Goal: Task Accomplishment & Management: Use online tool/utility

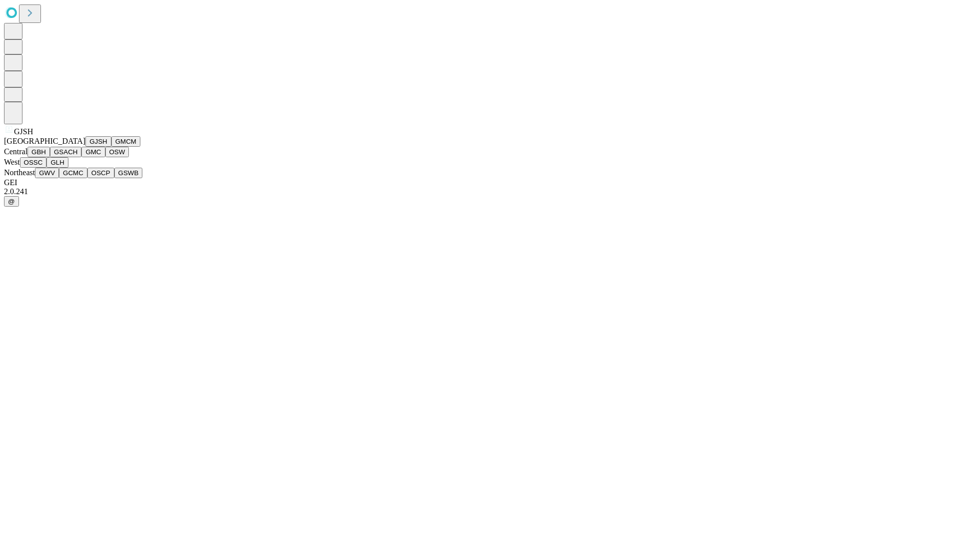
click at [85, 147] on button "GJSH" at bounding box center [98, 141] width 26 height 10
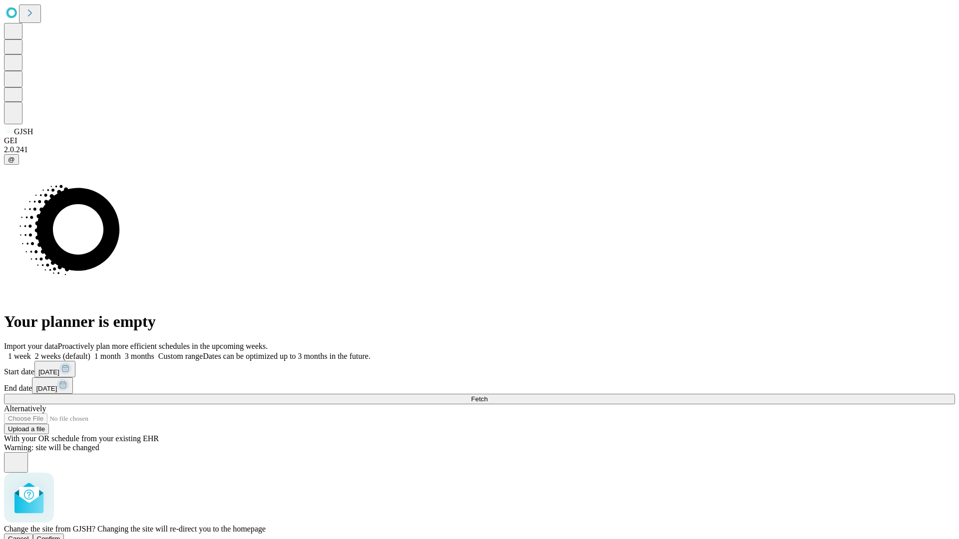
click at [60, 535] on span "Confirm" at bounding box center [48, 538] width 23 height 7
click at [31, 352] on label "1 week" at bounding box center [17, 356] width 27 height 8
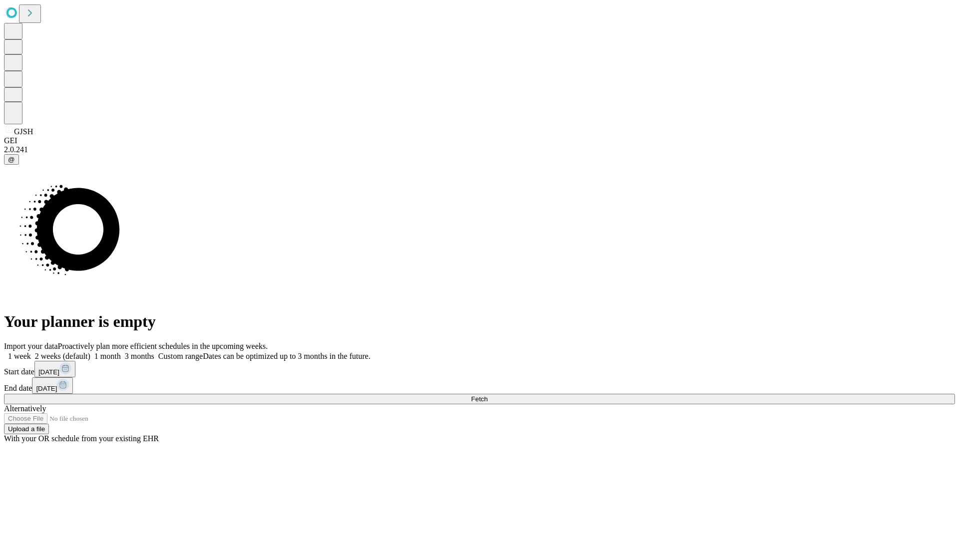
click at [487, 395] on span "Fetch" at bounding box center [479, 398] width 16 height 7
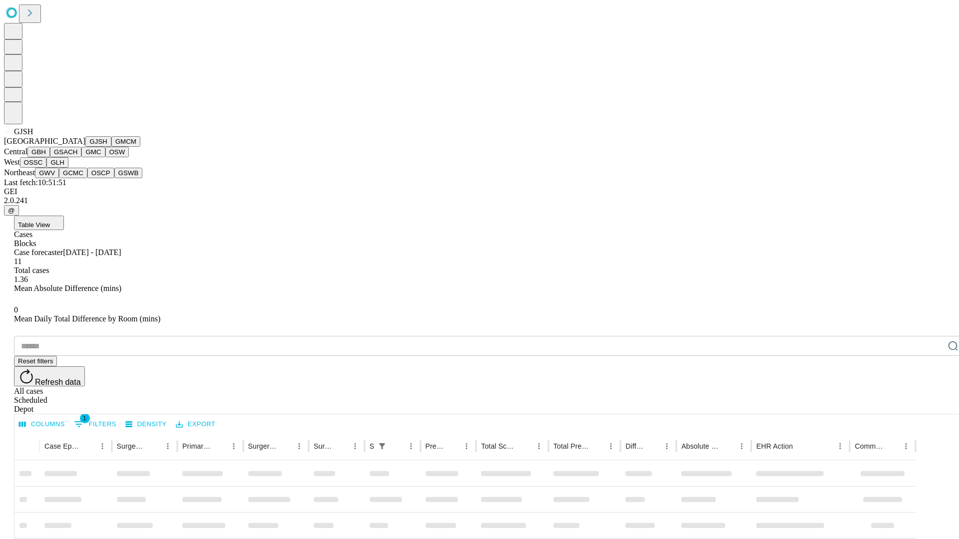
click at [111, 147] on button "GMCM" at bounding box center [125, 141] width 29 height 10
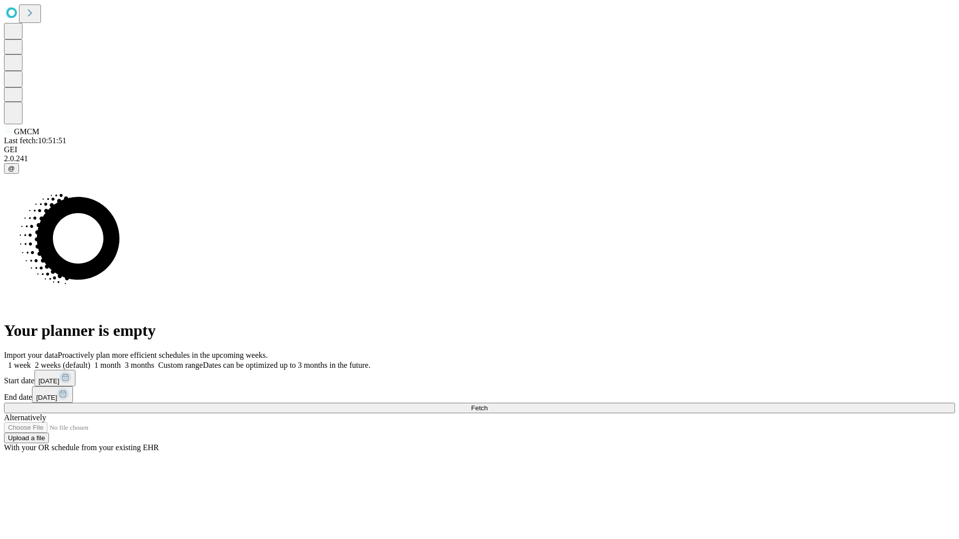
click at [31, 361] on label "1 week" at bounding box center [17, 365] width 27 height 8
click at [487, 404] on span "Fetch" at bounding box center [479, 407] width 16 height 7
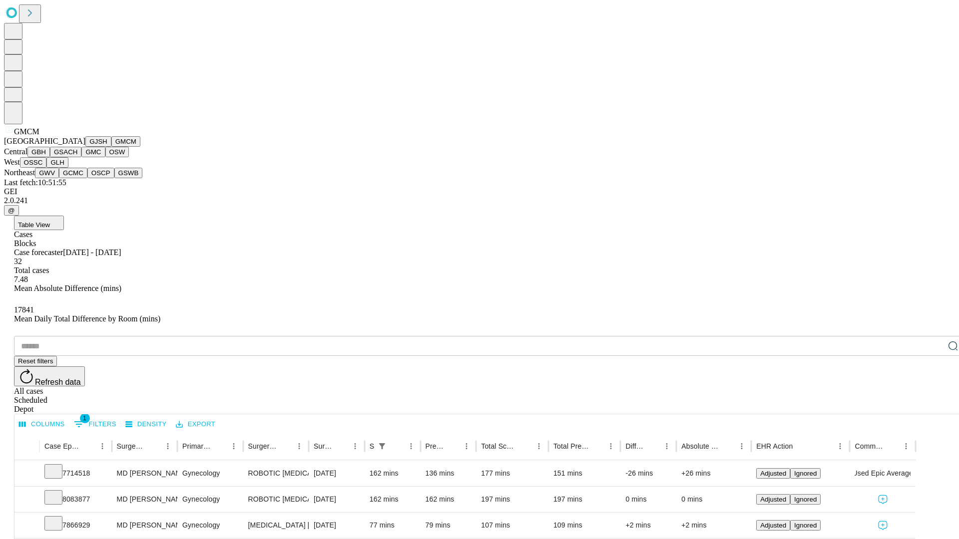
click at [50, 157] on button "GBH" at bounding box center [38, 152] width 22 height 10
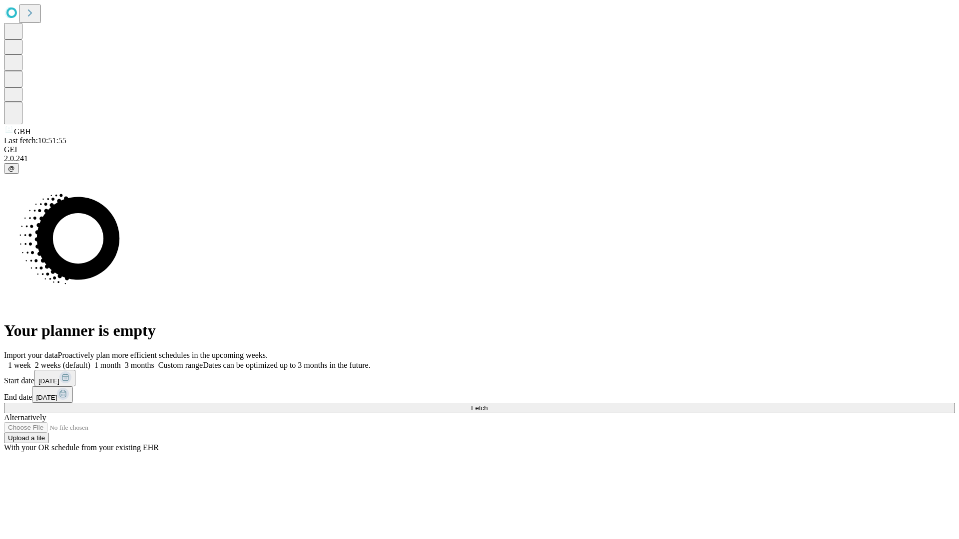
click at [487, 404] on span "Fetch" at bounding box center [479, 407] width 16 height 7
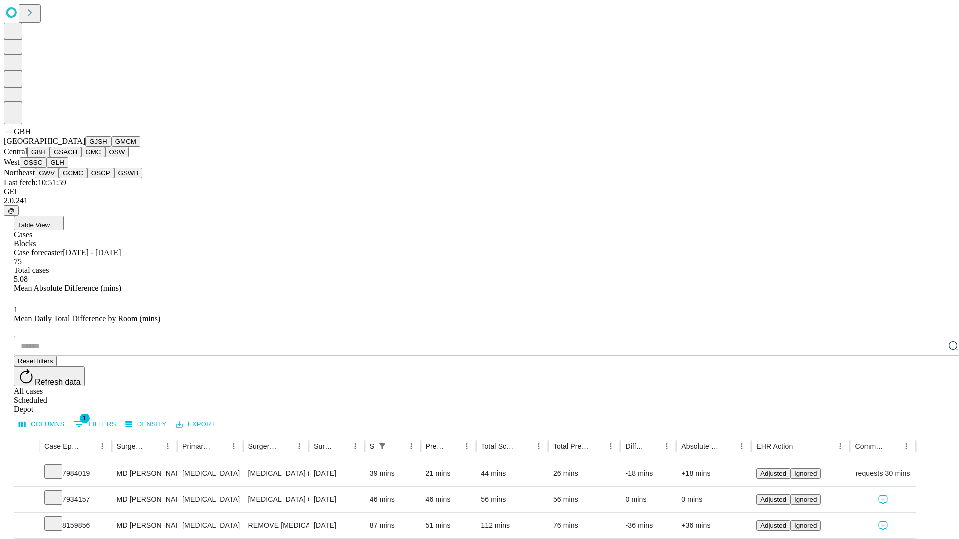
click at [77, 157] on button "GSACH" at bounding box center [65, 152] width 31 height 10
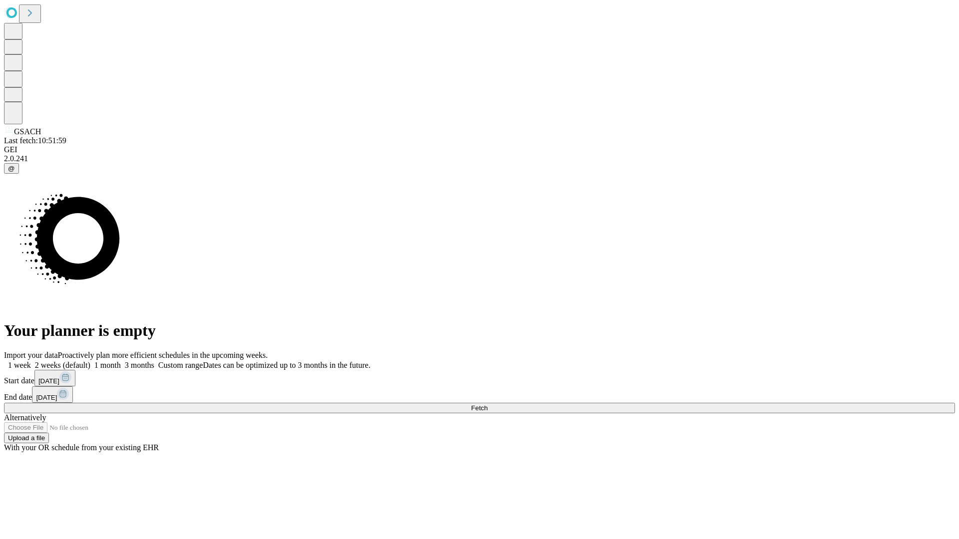
click at [31, 361] on label "1 week" at bounding box center [17, 365] width 27 height 8
click at [487, 404] on span "Fetch" at bounding box center [479, 407] width 16 height 7
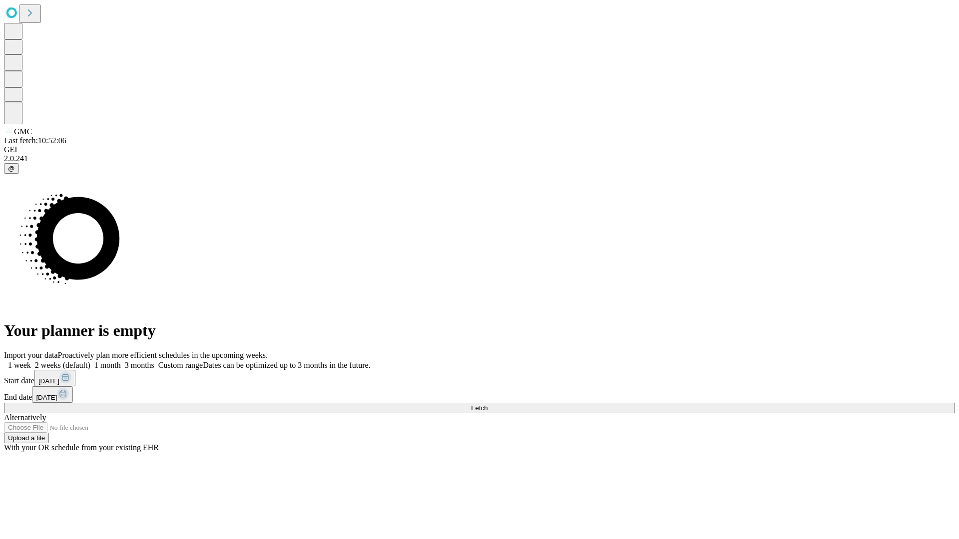
click at [31, 361] on label "1 week" at bounding box center [17, 365] width 27 height 8
click at [487, 404] on span "Fetch" at bounding box center [479, 407] width 16 height 7
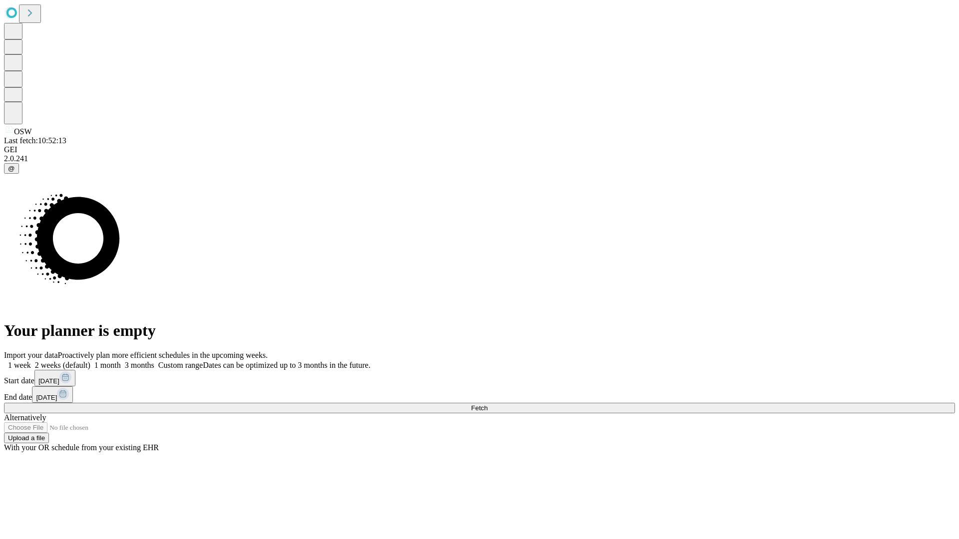
click at [31, 361] on label "1 week" at bounding box center [17, 365] width 27 height 8
click at [487, 404] on span "Fetch" at bounding box center [479, 407] width 16 height 7
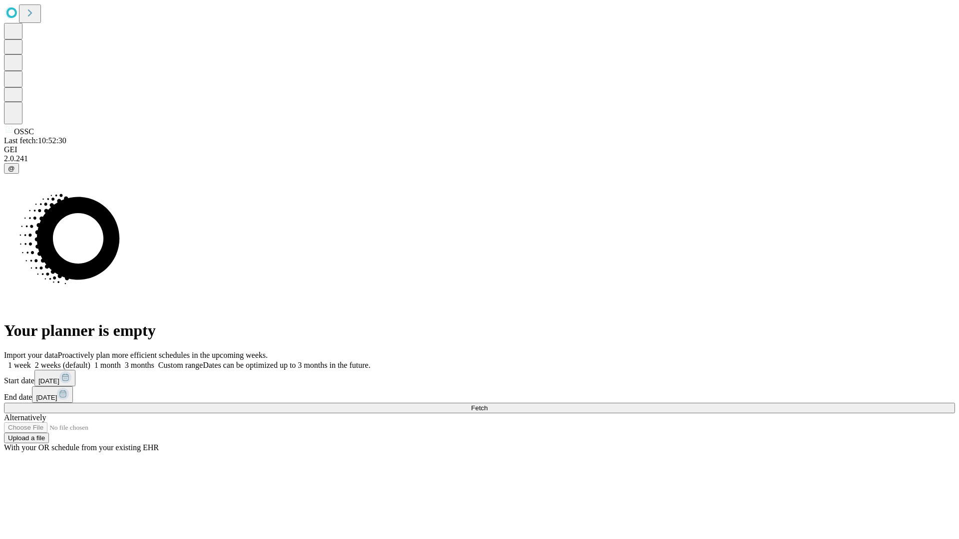
click at [31, 361] on label "1 week" at bounding box center [17, 365] width 27 height 8
click at [487, 404] on span "Fetch" at bounding box center [479, 407] width 16 height 7
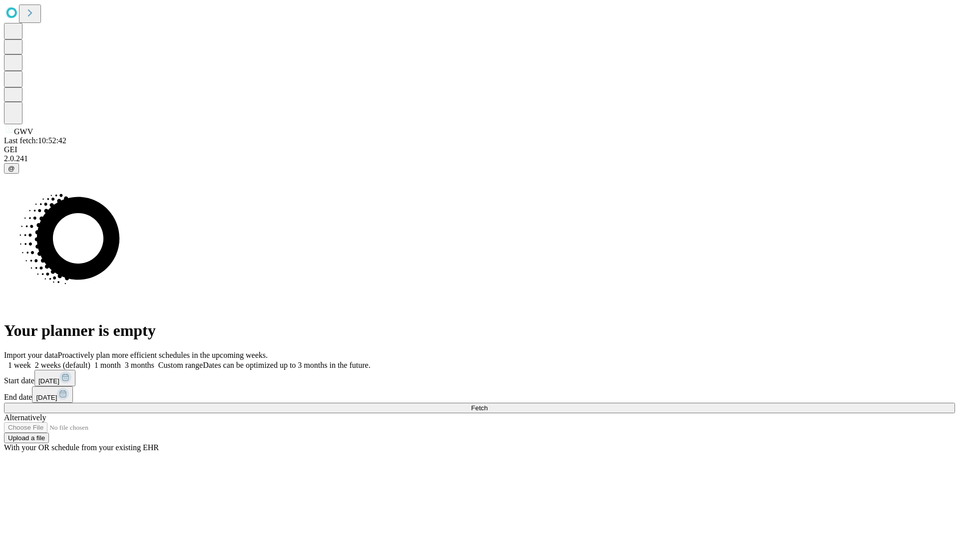
click at [31, 361] on label "1 week" at bounding box center [17, 365] width 27 height 8
click at [487, 404] on span "Fetch" at bounding box center [479, 407] width 16 height 7
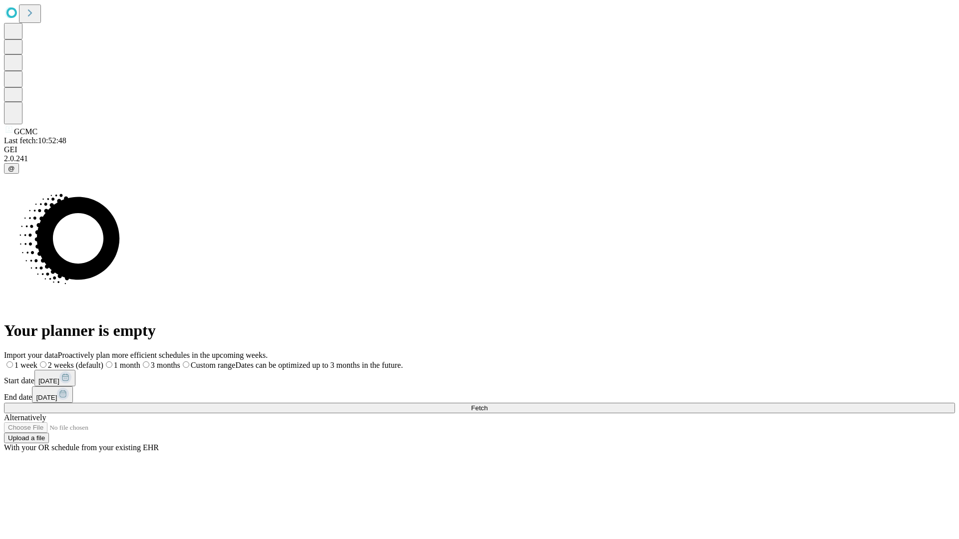
click at [37, 361] on label "1 week" at bounding box center [20, 365] width 33 height 8
click at [487, 404] on span "Fetch" at bounding box center [479, 407] width 16 height 7
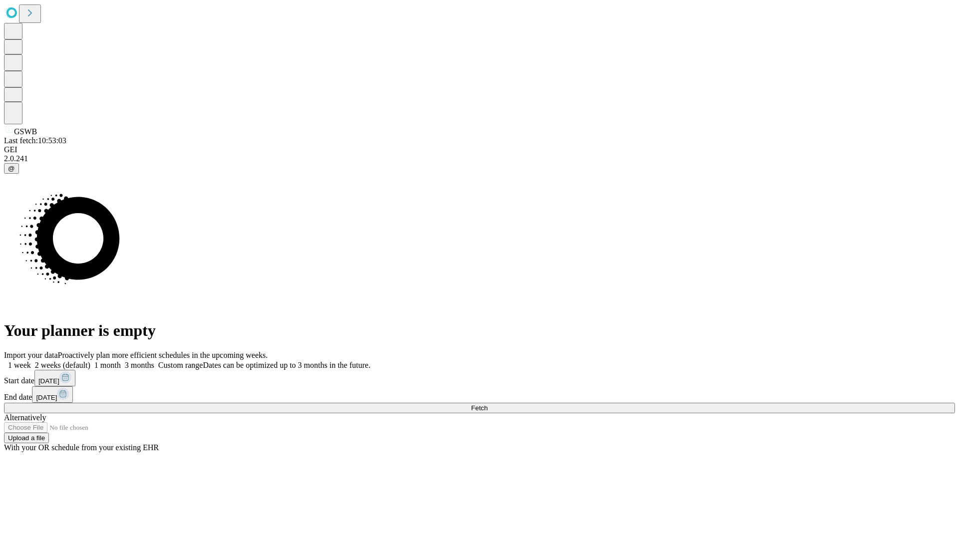
click at [31, 361] on label "1 week" at bounding box center [17, 365] width 27 height 8
click at [487, 404] on span "Fetch" at bounding box center [479, 407] width 16 height 7
